Goal: Complete application form: Complete application form

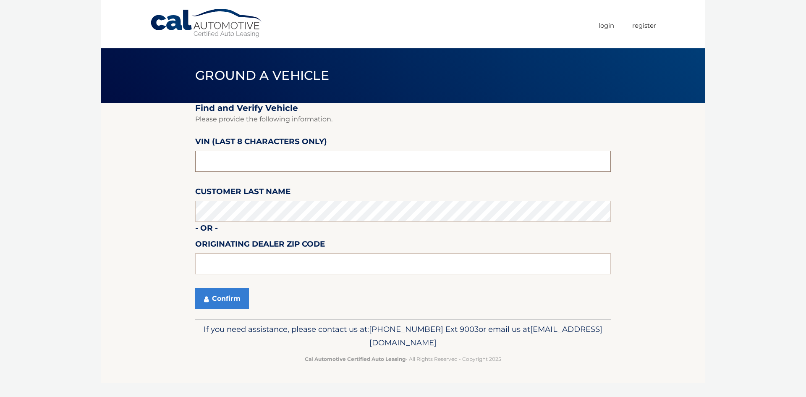
click at [270, 153] on input "text" at bounding box center [403, 161] width 416 height 21
paste input "3VV3B7AX"
type input "3VV3B7AX"
click at [388, 270] on input "text" at bounding box center [403, 263] width 416 height 21
type input "33157"
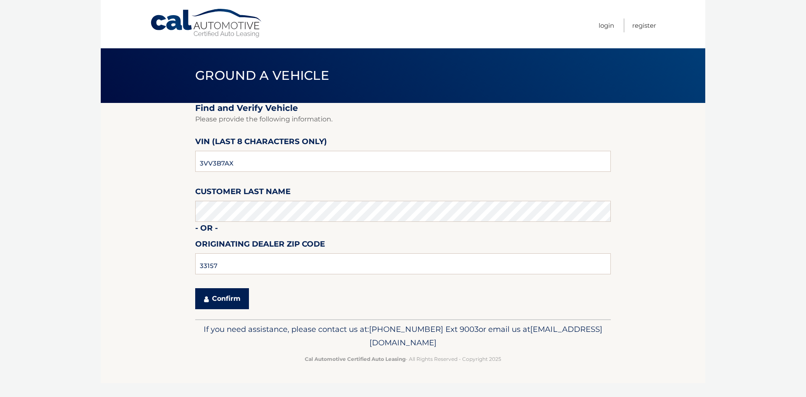
click at [208, 293] on button "Confirm" at bounding box center [222, 298] width 54 height 21
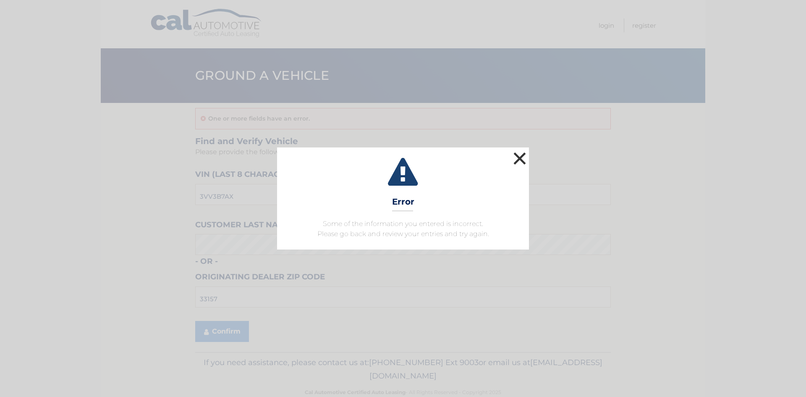
click at [517, 155] on button "×" at bounding box center [519, 158] width 17 height 17
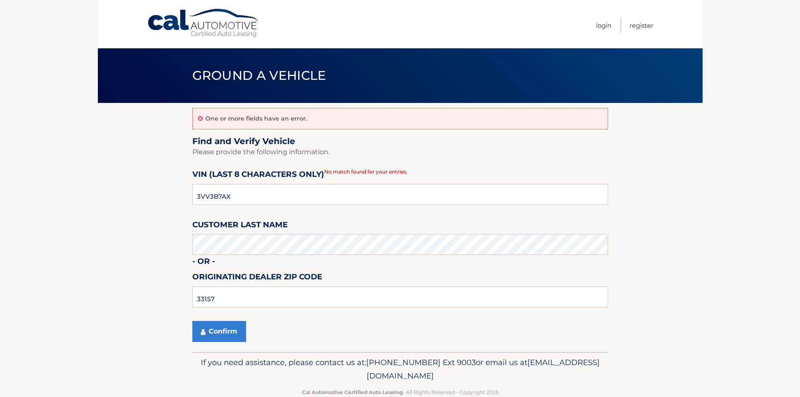
click at [195, 120] on div "One or more fields have an error." at bounding box center [400, 118] width 416 height 21
click at [199, 117] on icon at bounding box center [200, 118] width 5 height 6
click at [203, 55] on header "Ground a Vehicle" at bounding box center [400, 75] width 416 height 55
click at [206, 42] on div "Menu Login Register" at bounding box center [400, 24] width 506 height 48
click at [596, 29] on link "Login" at bounding box center [604, 25] width 16 height 14
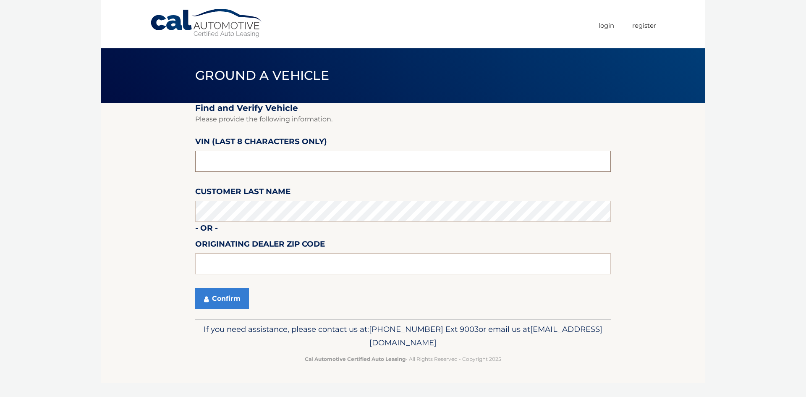
click at [295, 169] on input "text" at bounding box center [403, 161] width 416 height 21
paste input "3VV3B7AX"
type input "3VV3B7AX"
drag, startPoint x: 256, startPoint y: 165, endPoint x: 173, endPoint y: 168, distance: 82.3
click at [173, 168] on section "Find and Verify Vehicle Please provide the following information. VIN (last 8 c…" at bounding box center [403, 211] width 605 height 216
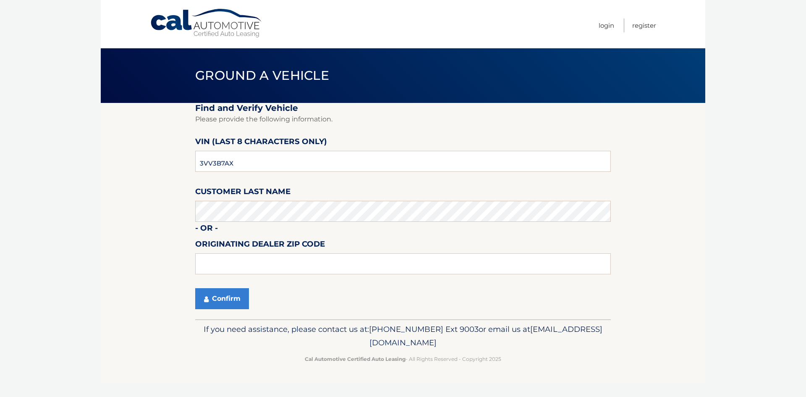
click at [193, 29] on link "Cal Automotive" at bounding box center [206, 23] width 113 height 30
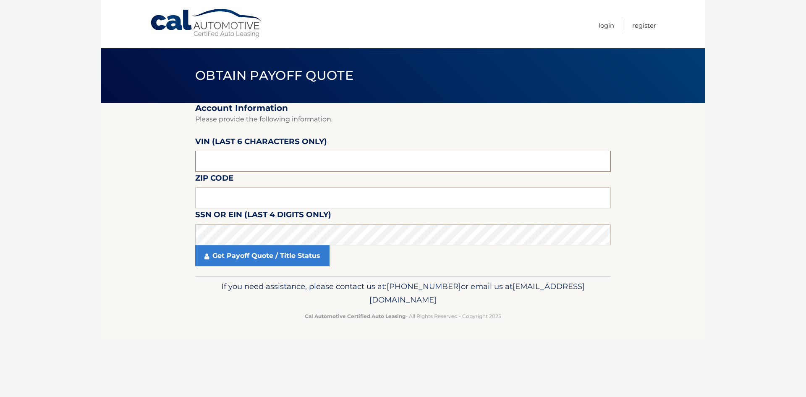
click at [248, 158] on input "text" at bounding box center [403, 161] width 416 height 21
paste input "112955"
type input "112955"
drag, startPoint x: 248, startPoint y: 158, endPoint x: 99, endPoint y: 179, distance: 150.9
click at [99, 179] on body "Cal Automotive Menu Login Register Obtain Payoff Quote" at bounding box center [403, 198] width 806 height 397
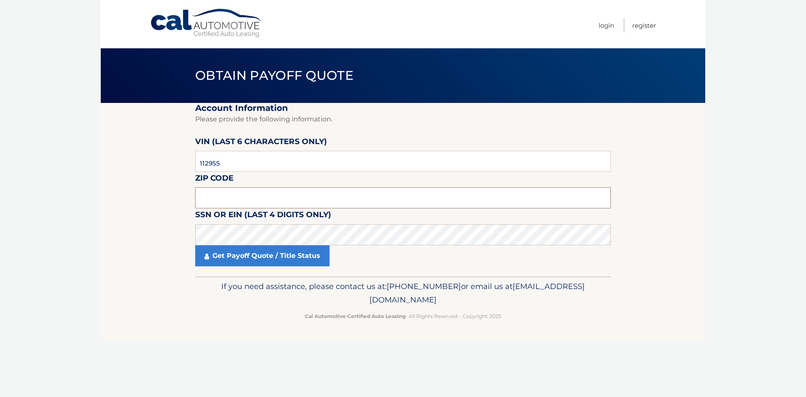
click at [251, 201] on input "text" at bounding box center [403, 197] width 416 height 21
type input "33157"
